Goal: Information Seeking & Learning: Learn about a topic

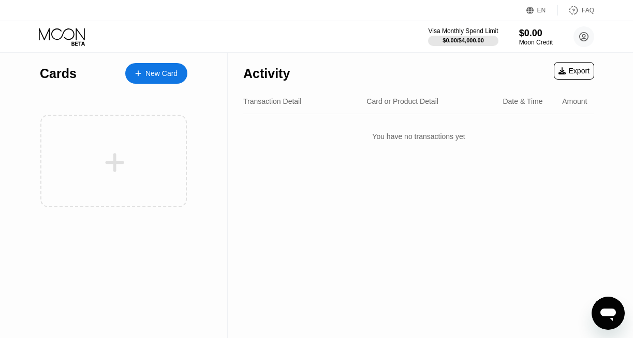
click at [63, 31] on icon at bounding box center [63, 37] width 48 height 18
click at [65, 34] on icon at bounding box center [63, 37] width 48 height 18
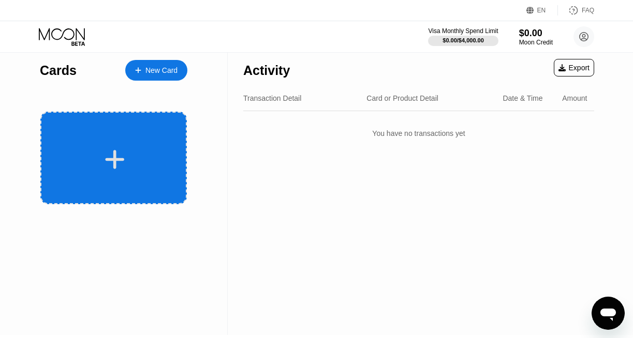
click at [134, 137] on div at bounding box center [113, 158] width 146 height 93
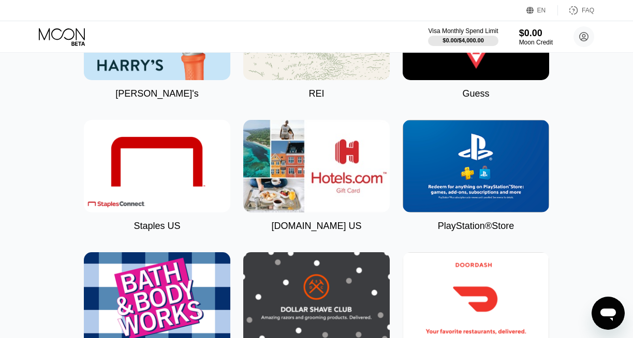
scroll to position [2341, 0]
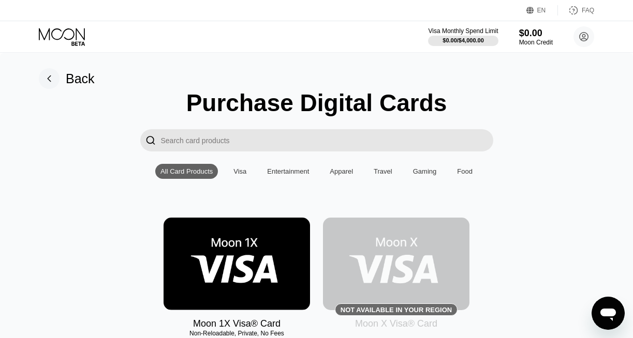
click at [586, 7] on div "FAQ" at bounding box center [588, 10] width 12 height 7
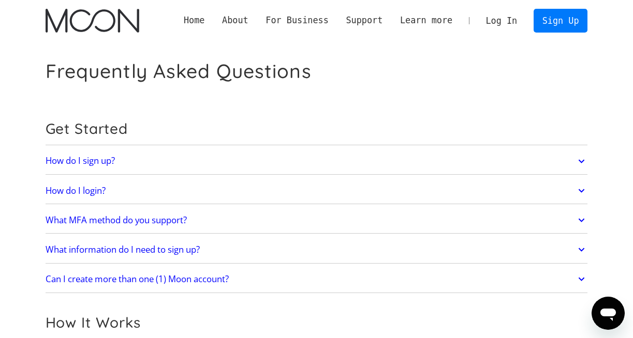
click at [581, 219] on icon at bounding box center [581, 220] width 12 height 19
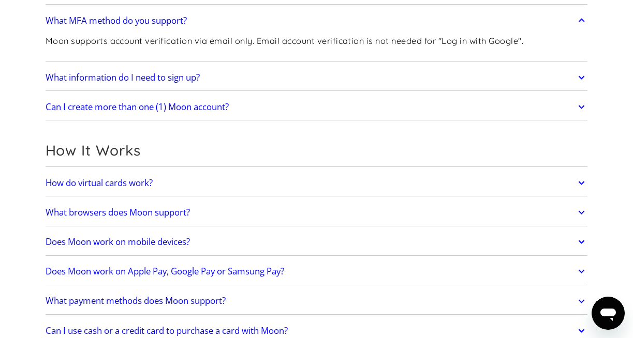
scroll to position [201, 0]
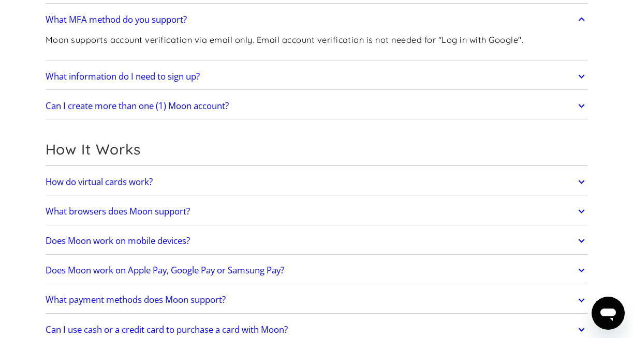
click at [581, 177] on icon at bounding box center [581, 182] width 12 height 19
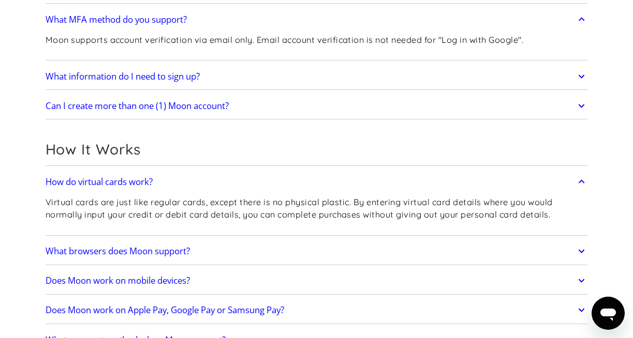
click at [581, 177] on icon at bounding box center [581, 182] width 12 height 19
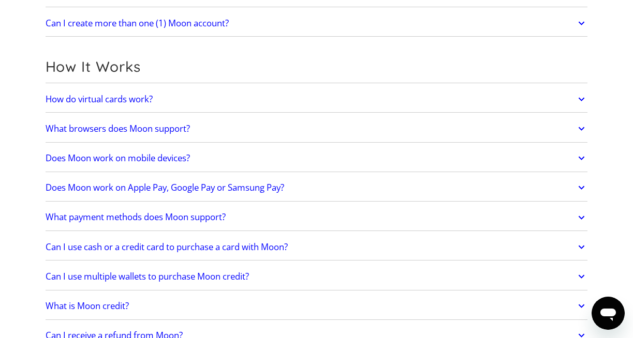
scroll to position [294, 0]
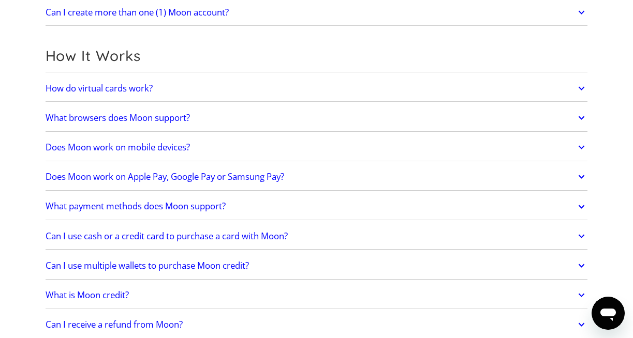
click at [583, 206] on icon at bounding box center [581, 207] width 12 height 19
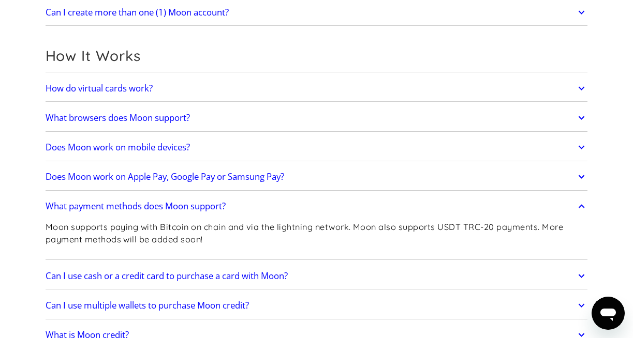
click at [583, 206] on icon at bounding box center [581, 207] width 6 height 4
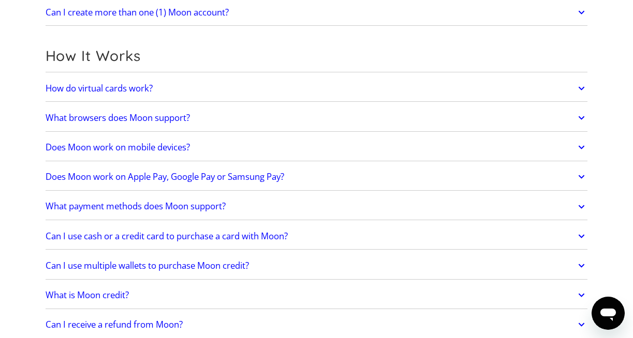
click at [581, 235] on icon at bounding box center [581, 236] width 6 height 4
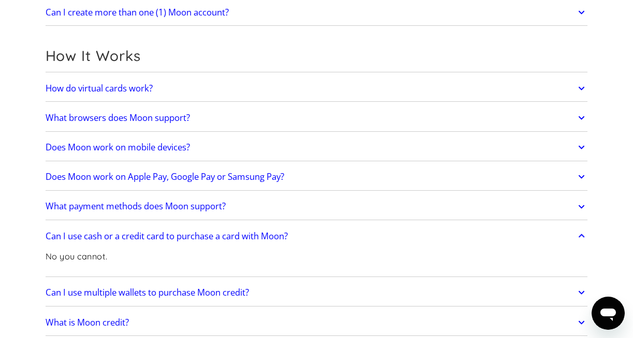
click at [581, 235] on icon at bounding box center [581, 236] width 12 height 19
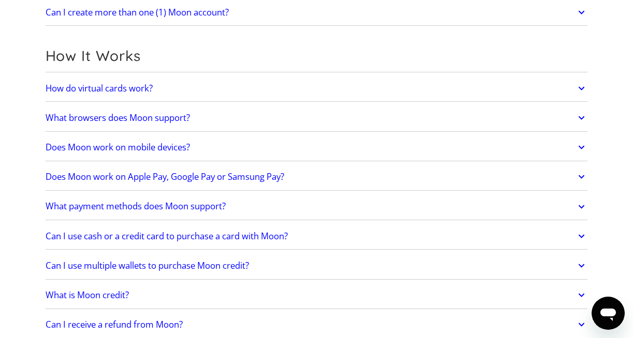
click at [582, 265] on icon at bounding box center [581, 266] width 6 height 4
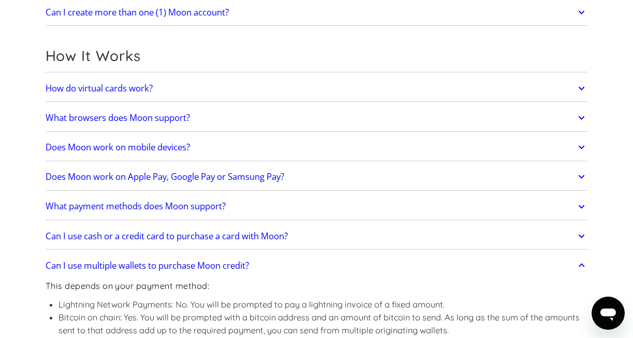
click at [582, 265] on icon at bounding box center [581, 266] width 12 height 19
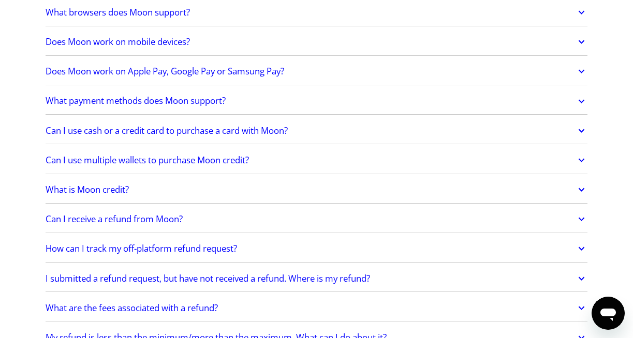
scroll to position [405, 0]
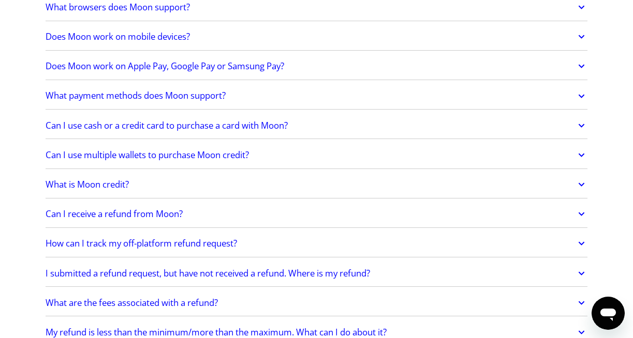
click at [577, 184] on icon at bounding box center [581, 184] width 12 height 19
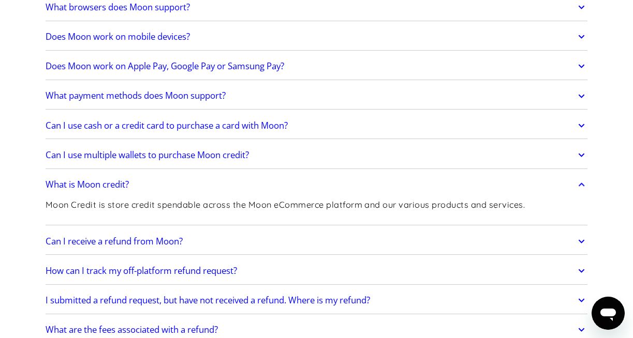
click at [577, 184] on icon at bounding box center [581, 184] width 12 height 19
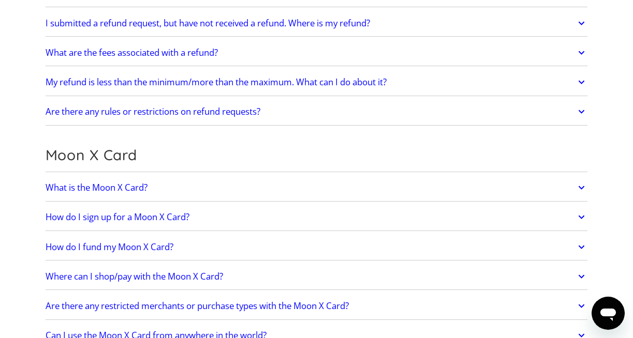
scroll to position [658, 0]
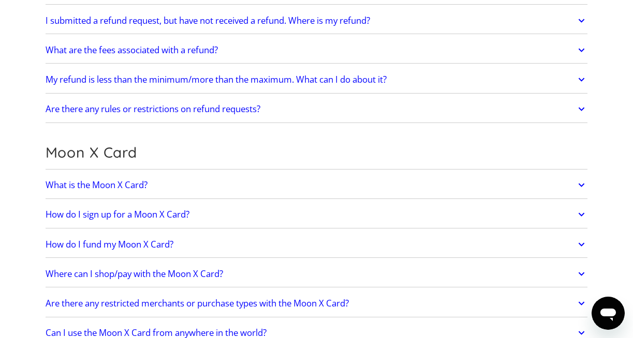
click at [583, 184] on icon at bounding box center [581, 186] width 6 height 4
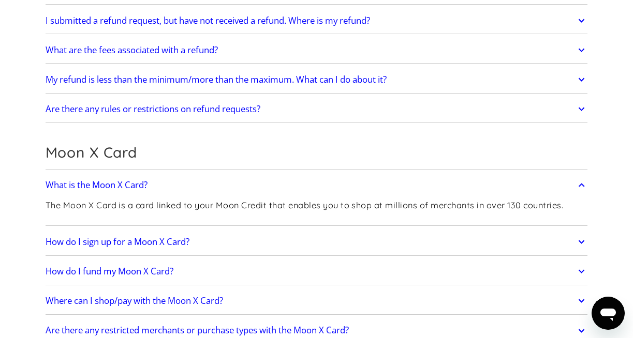
click at [583, 184] on icon at bounding box center [581, 185] width 6 height 4
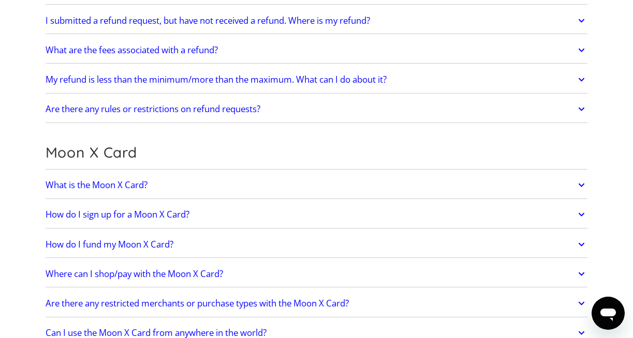
click at [583, 243] on icon at bounding box center [581, 245] width 6 height 4
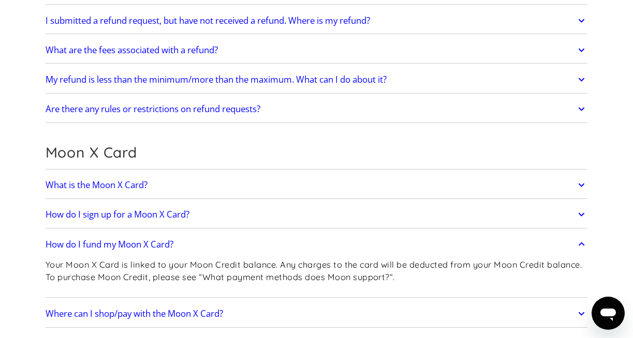
click at [583, 242] on icon at bounding box center [581, 244] width 12 height 19
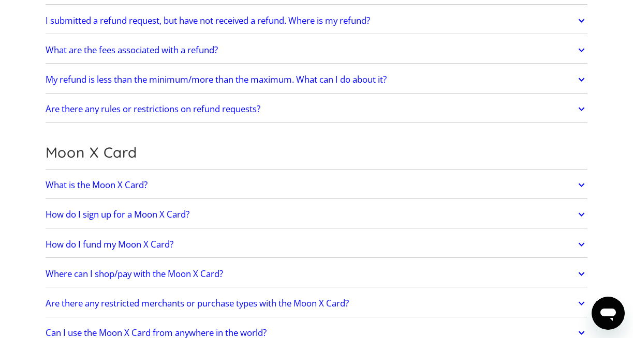
click at [583, 272] on icon at bounding box center [581, 274] width 6 height 4
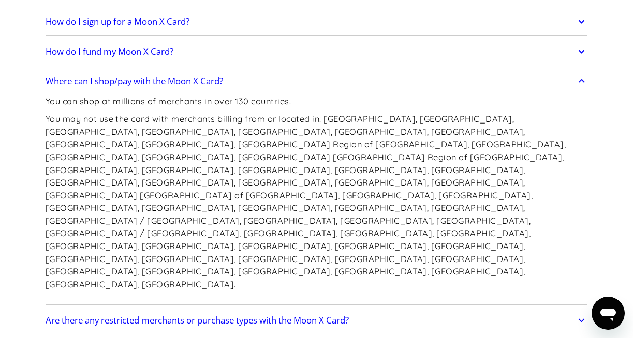
scroll to position [860, 0]
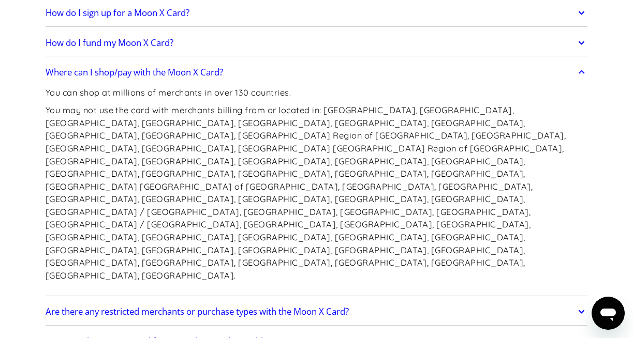
click at [583, 310] on icon at bounding box center [581, 312] width 6 height 4
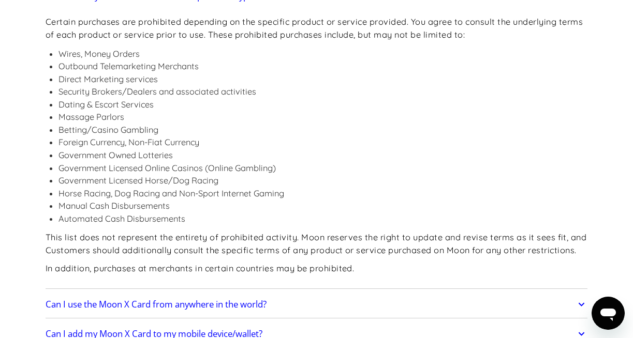
scroll to position [1177, 0]
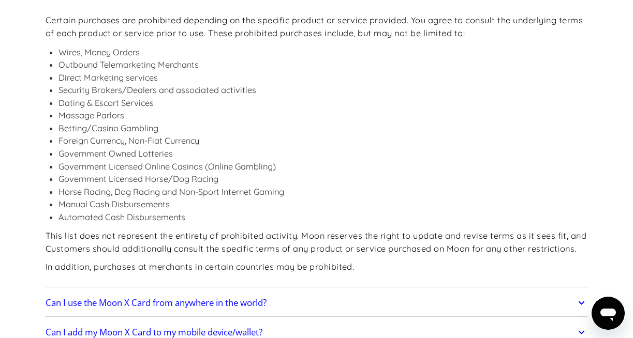
click at [583, 294] on icon at bounding box center [581, 303] width 12 height 19
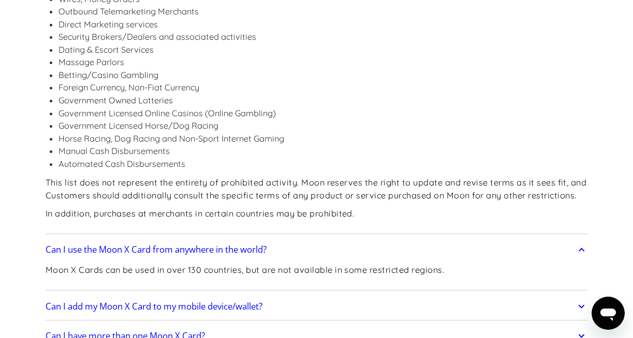
scroll to position [1236, 0]
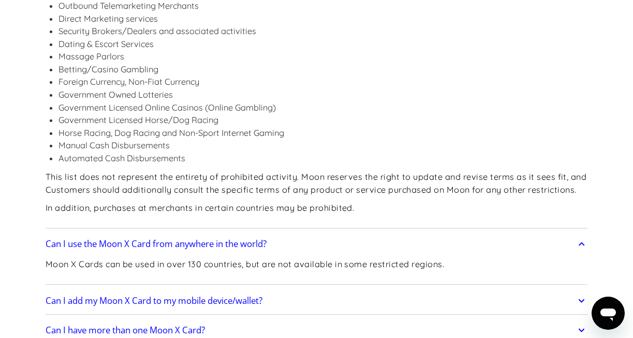
click at [582, 300] on icon at bounding box center [581, 302] width 6 height 4
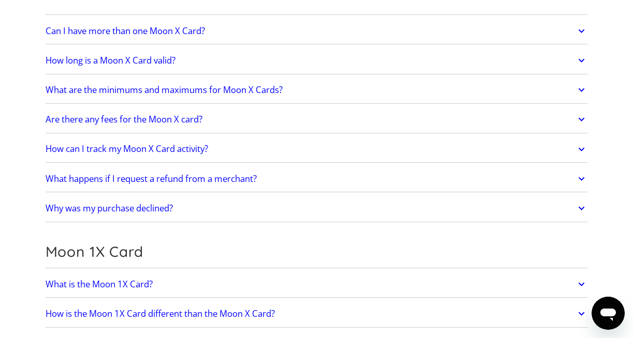
scroll to position [1566, 0]
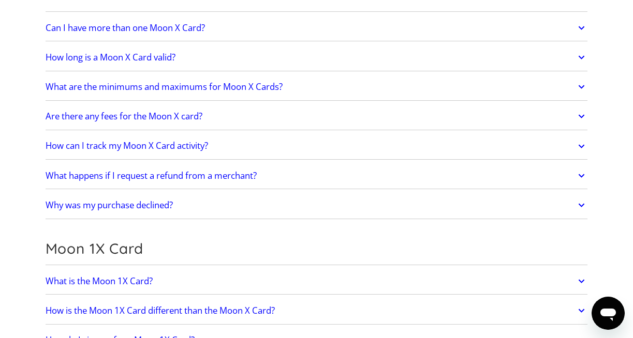
click at [581, 272] on icon at bounding box center [581, 281] width 12 height 19
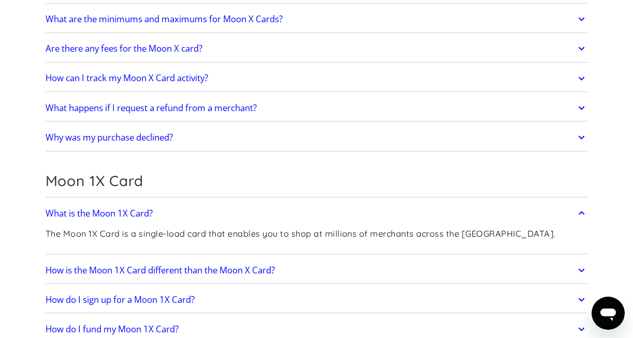
scroll to position [1635, 0]
click at [581, 290] on icon at bounding box center [581, 299] width 12 height 19
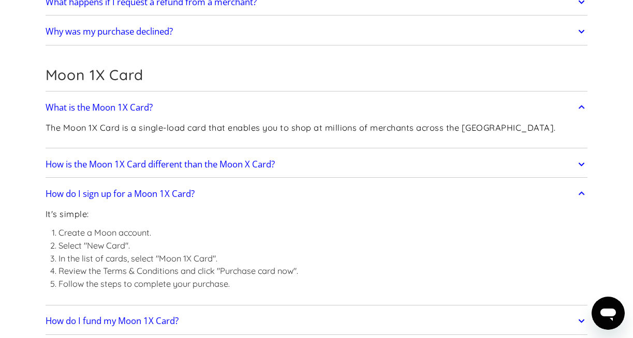
scroll to position [1743, 0]
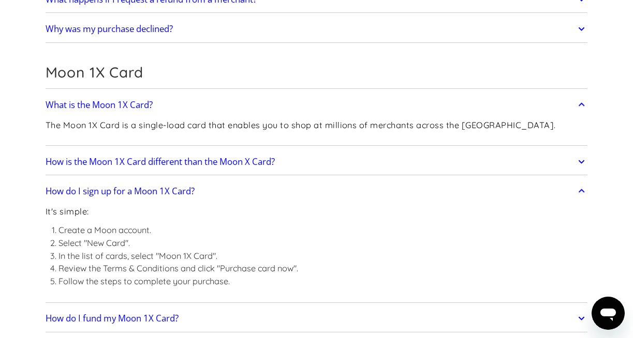
click at [581, 317] on icon at bounding box center [581, 319] width 6 height 4
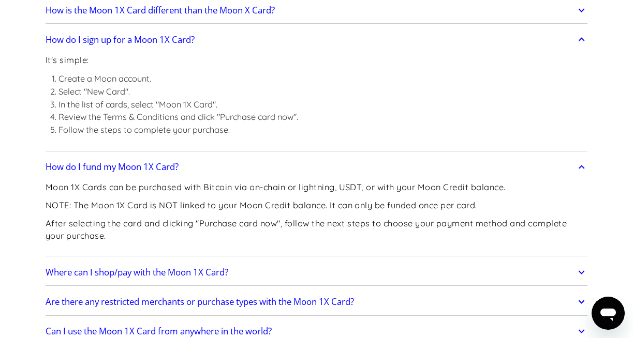
scroll to position [1895, 0]
click at [582, 270] on icon at bounding box center [581, 272] width 6 height 4
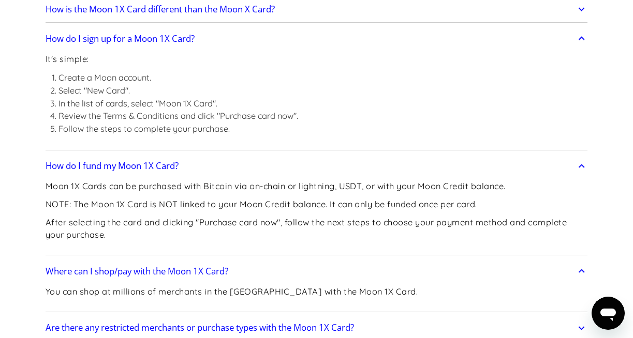
click at [578, 319] on icon at bounding box center [581, 328] width 12 height 19
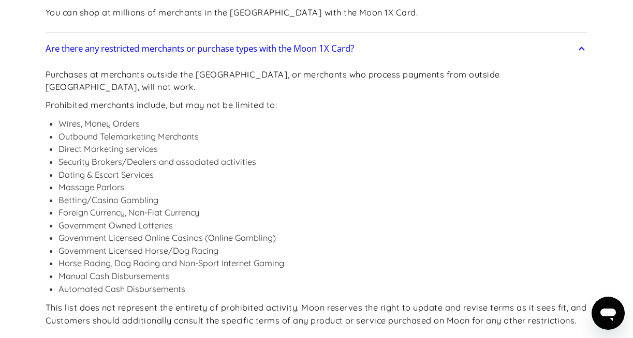
scroll to position [2178, 0]
